Goal: Register for event/course

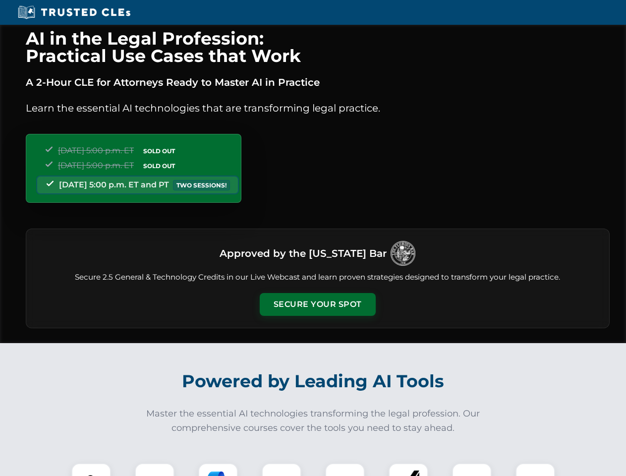
click at [317, 304] on button "Secure Your Spot" at bounding box center [318, 304] width 116 height 23
click at [91, 469] on img at bounding box center [91, 482] width 29 height 29
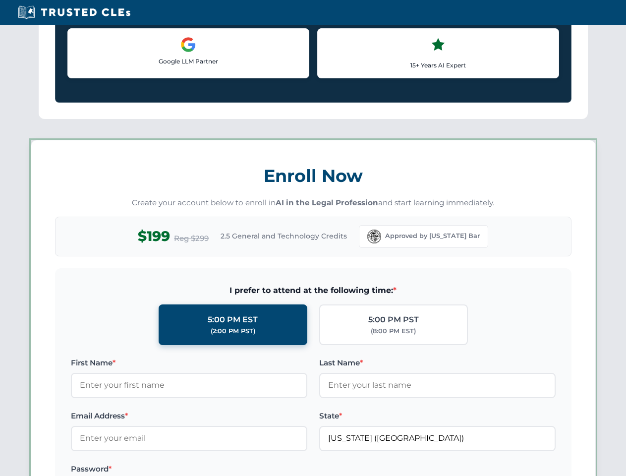
click at [218, 469] on label "Password *" at bounding box center [189, 469] width 236 height 12
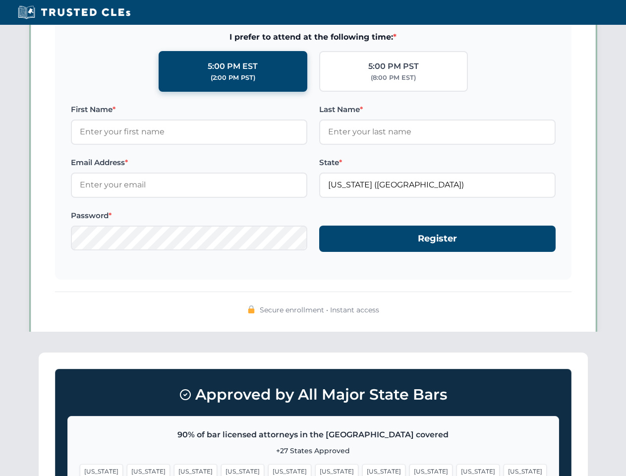
click at [456, 469] on span "[US_STATE]" at bounding box center [477, 471] width 43 height 14
